Goal: Task Accomplishment & Management: Manage account settings

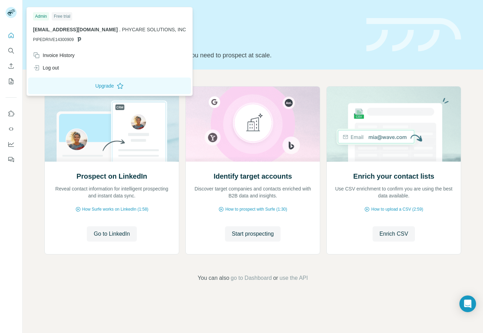
click at [13, 12] on icon at bounding box center [14, 11] width 3 height 1
click at [59, 69] on div "Log out" at bounding box center [46, 67] width 26 height 7
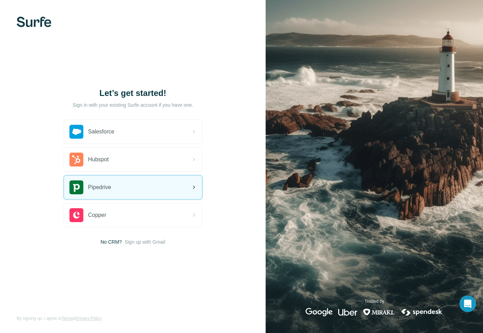
click at [132, 188] on div "Pipedrive" at bounding box center [133, 187] width 138 height 24
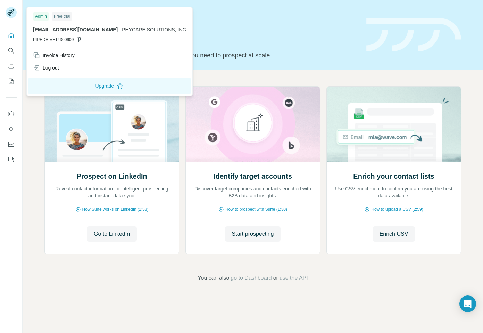
click at [8, 16] on rect at bounding box center [11, 12] width 11 height 11
click at [68, 71] on div "Log out" at bounding box center [110, 67] width 162 height 13
click at [70, 73] on div "Log out" at bounding box center [110, 67] width 162 height 13
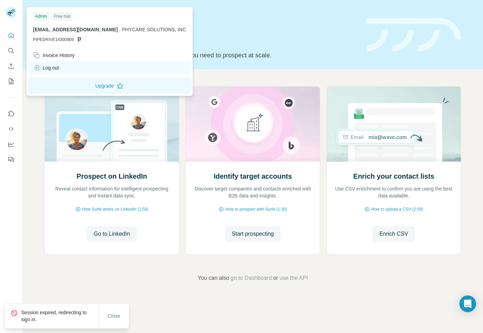
click at [82, 69] on div "Log out" at bounding box center [110, 67] width 162 height 13
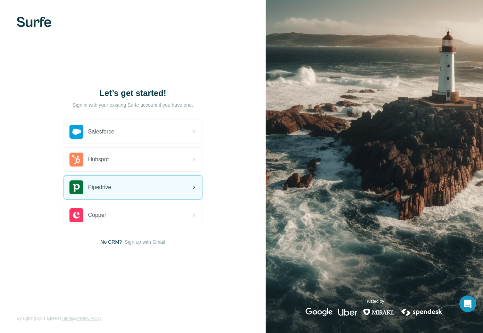
click at [106, 183] on span "Pipedrive" at bounding box center [99, 187] width 23 height 8
click at [104, 188] on span "Pipedrive" at bounding box center [99, 187] width 23 height 8
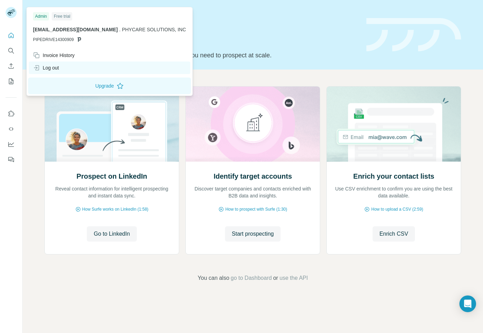
click at [52, 69] on div "Log out" at bounding box center [46, 67] width 26 height 7
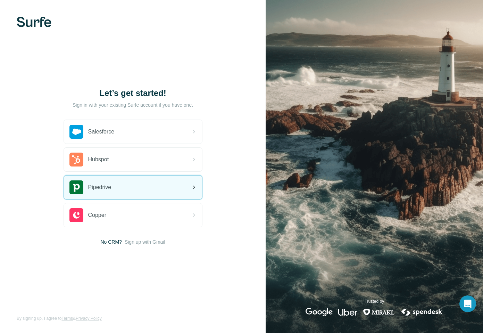
click at [88, 195] on div "Pipedrive" at bounding box center [133, 187] width 138 height 24
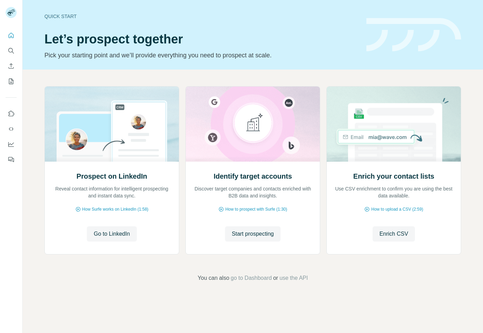
click at [8, 51] on icon "Search" at bounding box center [11, 50] width 7 height 7
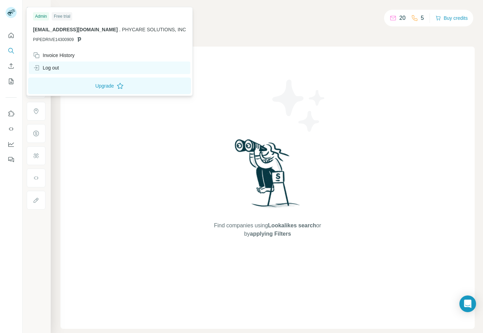
click at [68, 66] on div "Log out" at bounding box center [110, 67] width 162 height 13
